Goal: Task Accomplishment & Management: Use online tool/utility

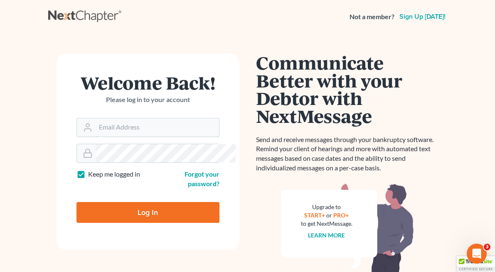
type input "[EMAIL_ADDRESS][DOMAIN_NAME]"
click at [126, 202] on input "Log In" at bounding box center [148, 212] width 143 height 21
type input "Thinking..."
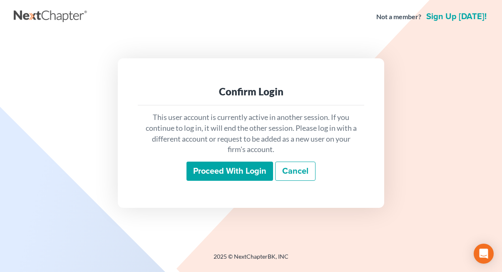
click at [249, 177] on input "Proceed with login" at bounding box center [229, 170] width 87 height 19
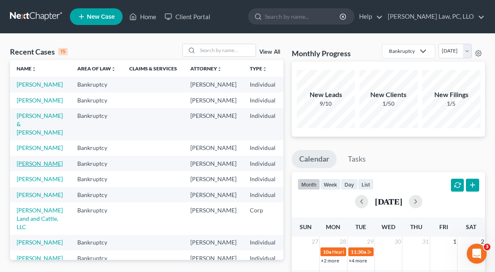
click at [27, 167] on link "[PERSON_NAME]" at bounding box center [40, 163] width 46 height 7
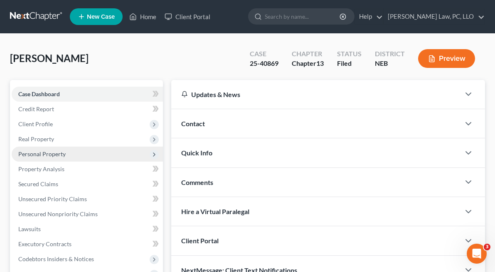
click at [97, 157] on span "Personal Property" at bounding box center [87, 153] width 151 height 15
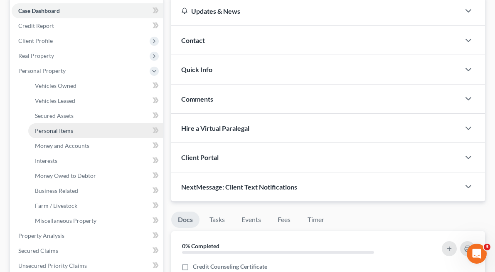
click at [77, 136] on link "Personal Items" at bounding box center [95, 130] width 135 height 15
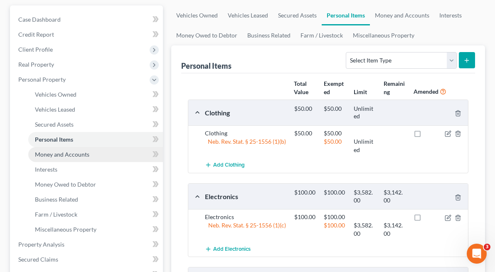
scroll to position [83, 0]
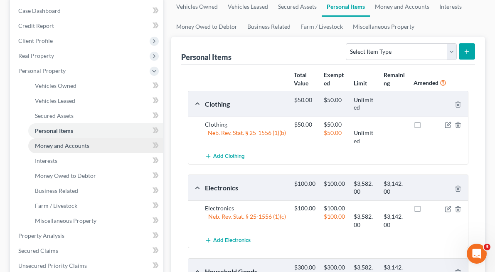
click at [86, 146] on span "Money and Accounts" at bounding box center [62, 145] width 54 height 7
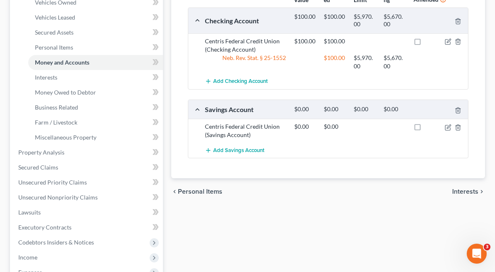
scroll to position [125, 0]
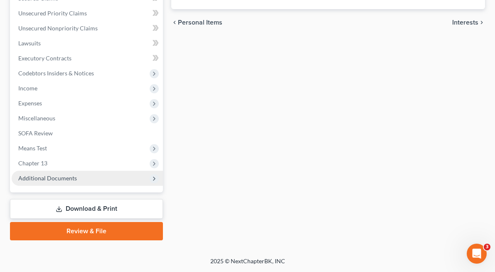
click at [64, 181] on span "Additional Documents" at bounding box center [87, 178] width 151 height 15
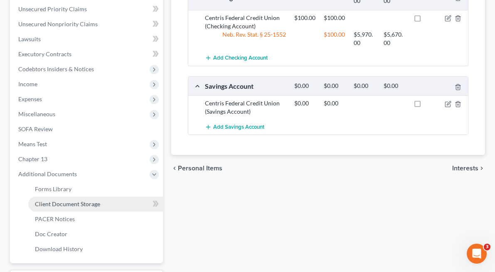
scroll to position [186, 0]
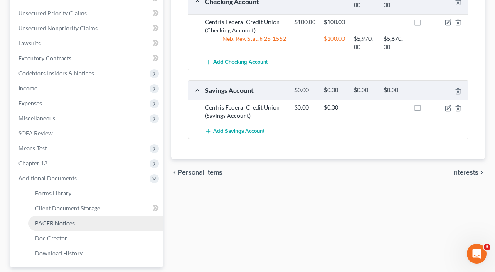
click at [82, 225] on link "PACER Notices" at bounding box center [95, 222] width 135 height 15
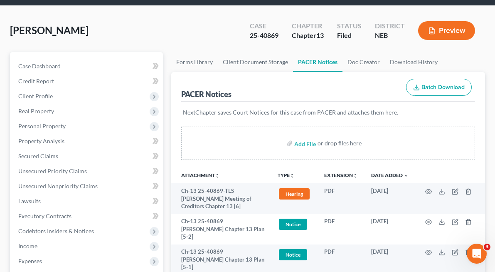
scroll to position [83, 0]
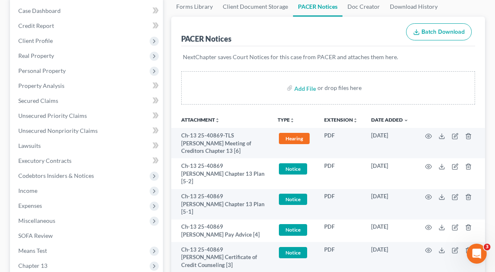
click at [385, 52] on div "NextChapter saves Court Notices for this case from PACER and attaches them here." at bounding box center [328, 62] width 294 height 32
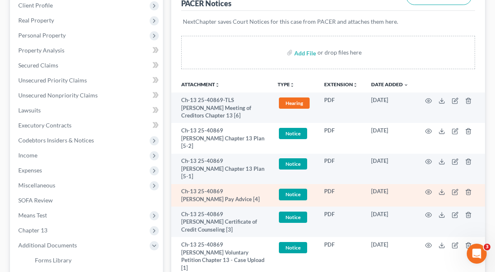
scroll to position [166, 0]
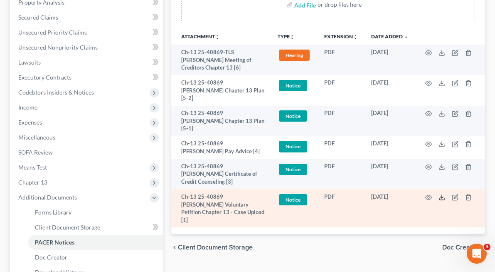
click at [441, 194] on icon at bounding box center [442, 197] width 7 height 7
